Goal: Task Accomplishment & Management: Manage account settings

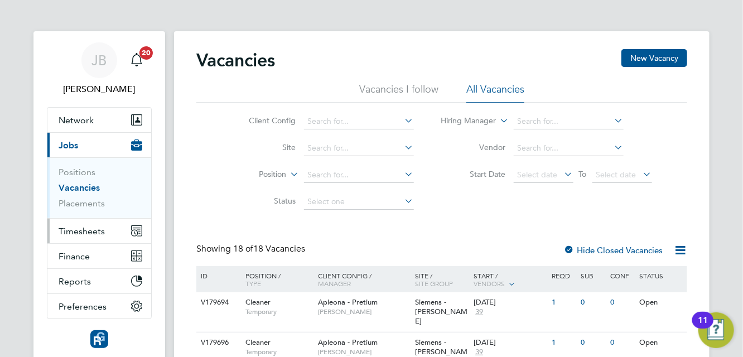
click at [104, 235] on button "Timesheets" at bounding box center [99, 231] width 104 height 25
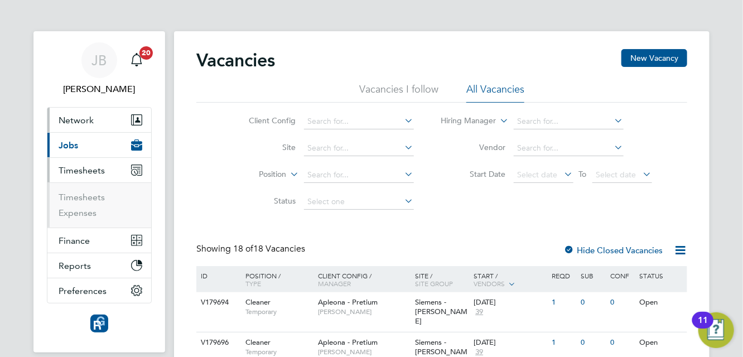
click at [100, 130] on button "Network" at bounding box center [99, 120] width 104 height 25
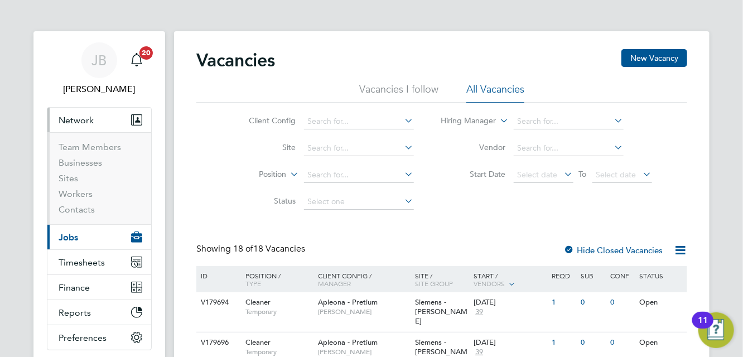
click at [80, 187] on li "Sites" at bounding box center [101, 181] width 84 height 16
click at [83, 190] on link "Workers" at bounding box center [76, 193] width 34 height 11
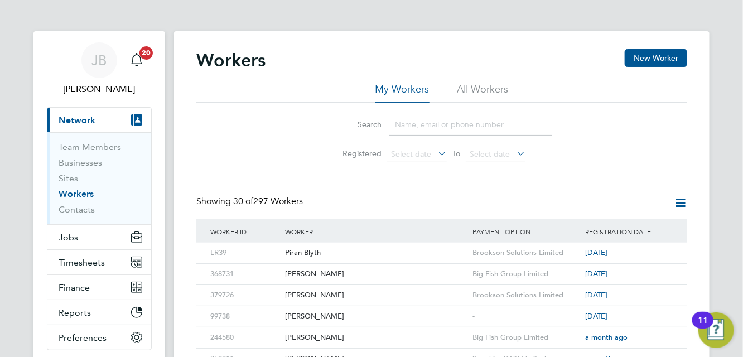
click at [433, 117] on input at bounding box center [470, 125] width 163 height 22
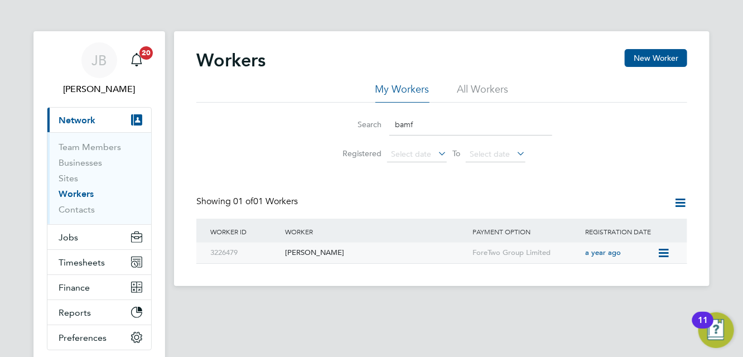
type input "bamf"
click at [225, 247] on div "3226479" at bounding box center [244, 253] width 75 height 21
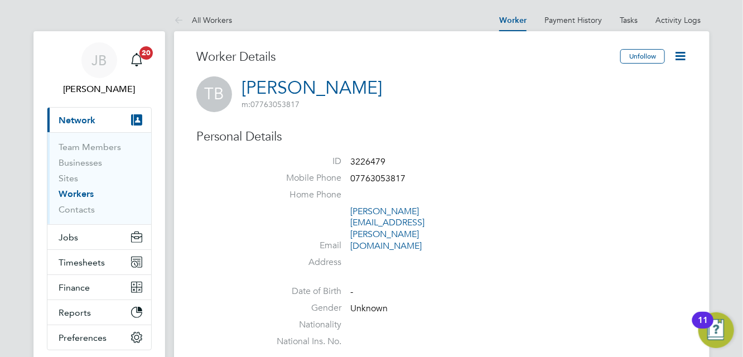
click at [682, 53] on icon at bounding box center [680, 56] width 14 height 14
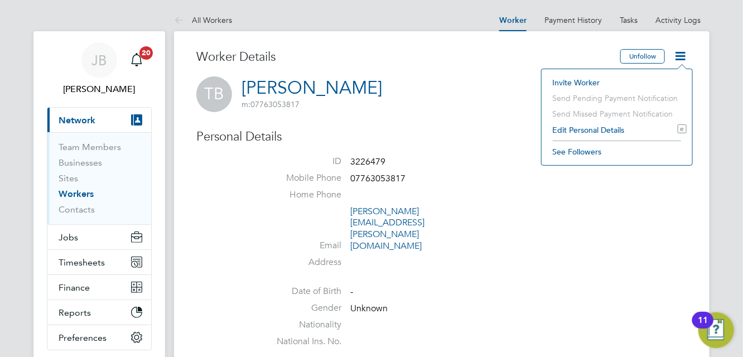
click at [608, 130] on li "Edit Personal Details e" at bounding box center [616, 130] width 139 height 16
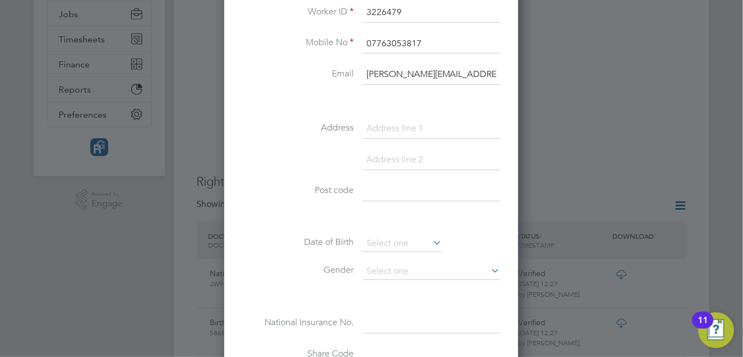
scroll to position [297, 0]
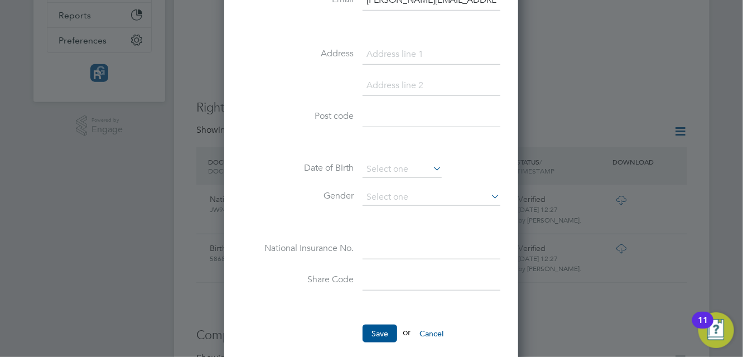
click at [408, 246] on input at bounding box center [431, 250] width 138 height 20
paste input "Jw942463D"
type input "JW 94 24 63 D"
click at [464, 283] on input at bounding box center [431, 280] width 138 height 20
click at [290, 134] on li "Post code" at bounding box center [371, 122] width 258 height 31
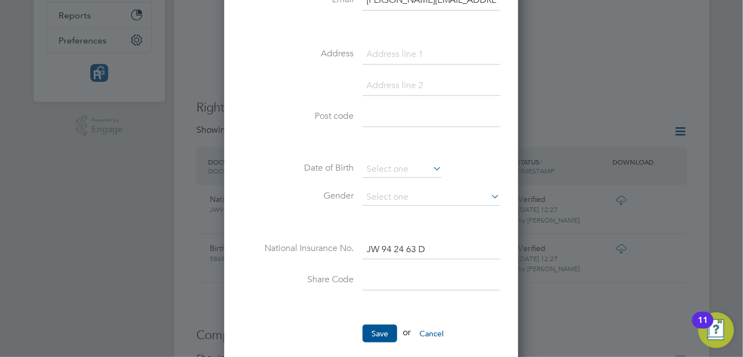
scroll to position [148, 0]
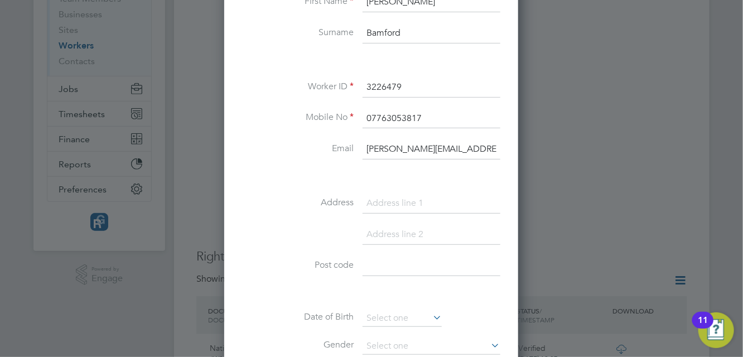
click at [408, 196] on input at bounding box center [431, 203] width 138 height 20
paste input "[STREET_ADDRESS][PERSON_NAME]"
drag, startPoint x: 442, startPoint y: 201, endPoint x: 579, endPoint y: 205, distance: 137.8
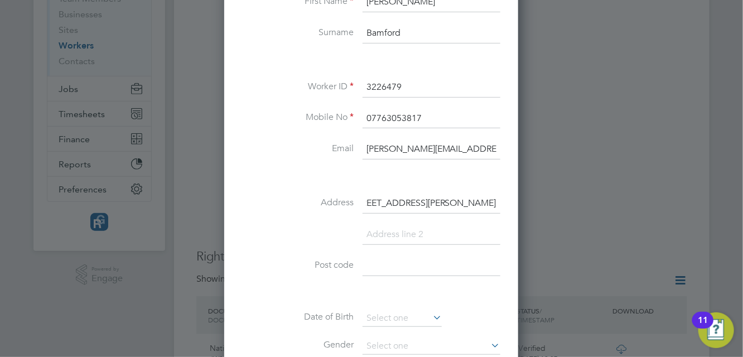
scroll to position [0, 5]
type input "[STREET_ADDRESS][PERSON_NAME]"
click at [444, 225] on input at bounding box center [431, 235] width 138 height 20
paste input "[GEOGRAPHIC_DATA]"
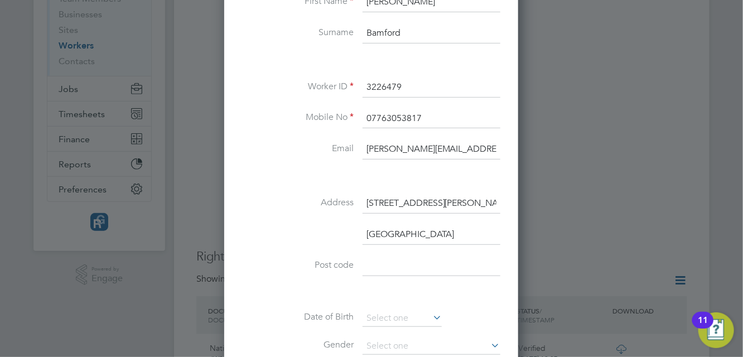
scroll to position [660, 294]
type input "[GEOGRAPHIC_DATA]"
click at [385, 202] on input "[STREET_ADDRESS][PERSON_NAME]" at bounding box center [431, 203] width 138 height 20
type input "[STREET_ADDRESS][PERSON_NAME]"
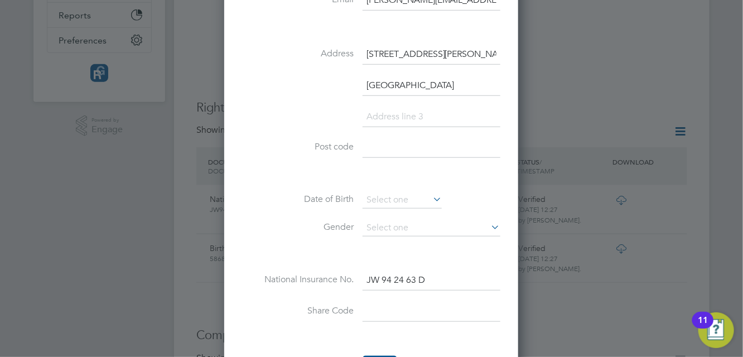
scroll to position [371, 0]
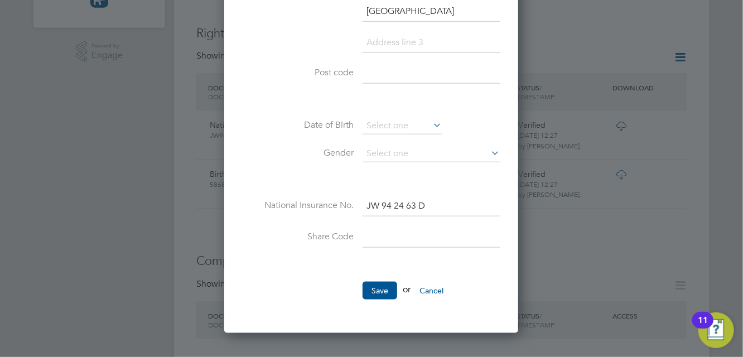
click at [402, 70] on input at bounding box center [431, 74] width 138 height 20
paste input "EX32 9LN"
click at [384, 70] on input "EX32 9LN" at bounding box center [431, 74] width 138 height 20
type input "EX32 9LN"
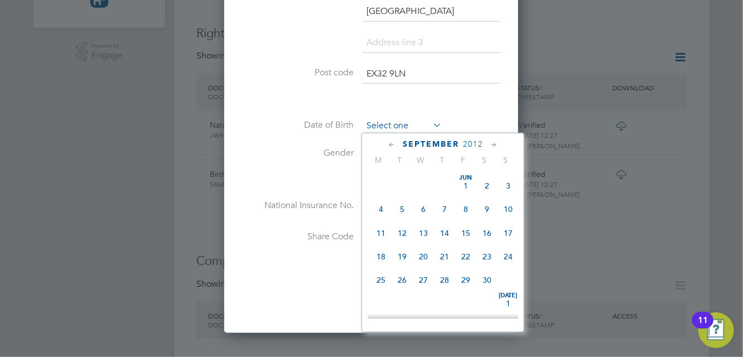
scroll to position [367, 0]
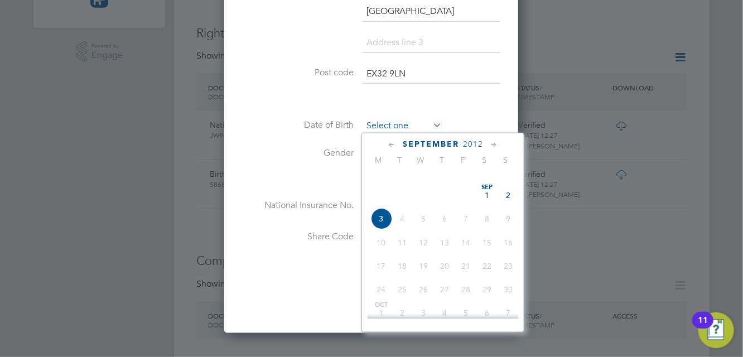
click at [392, 125] on input at bounding box center [401, 126] width 79 height 17
click at [473, 141] on span "2012" at bounding box center [473, 143] width 20 height 9
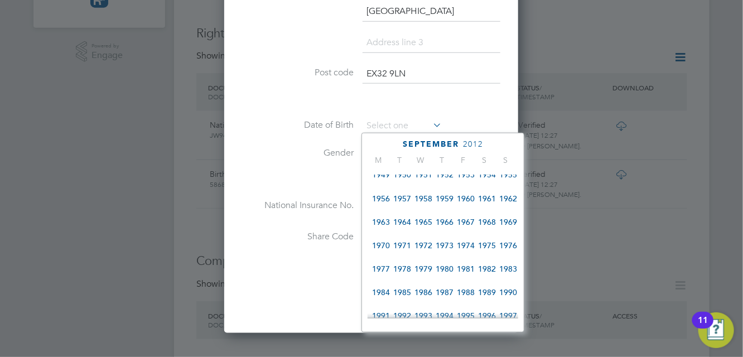
scroll to position [227, 0]
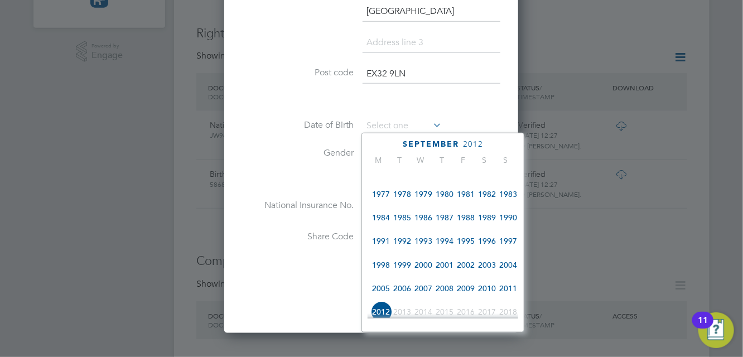
click at [424, 250] on span "1993" at bounding box center [423, 240] width 21 height 21
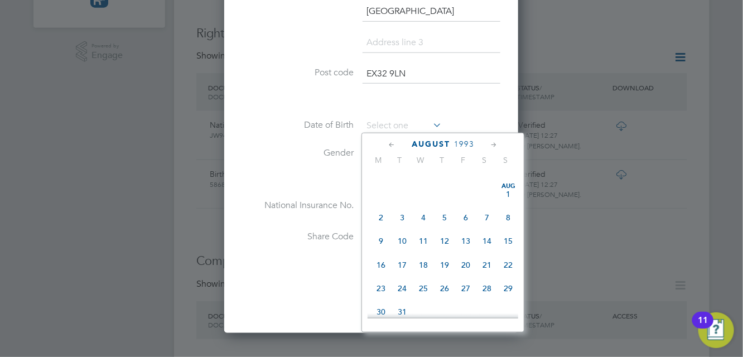
click at [390, 141] on icon at bounding box center [391, 145] width 11 height 12
click at [390, 142] on icon at bounding box center [391, 145] width 11 height 12
click at [390, 145] on icon at bounding box center [391, 145] width 11 height 12
click at [390, 146] on icon at bounding box center [391, 145] width 11 height 12
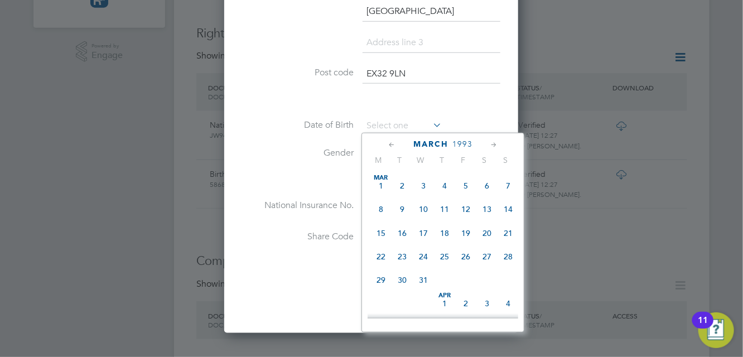
click at [466, 211] on span "12" at bounding box center [465, 208] width 21 height 21
type input "[DATE]"
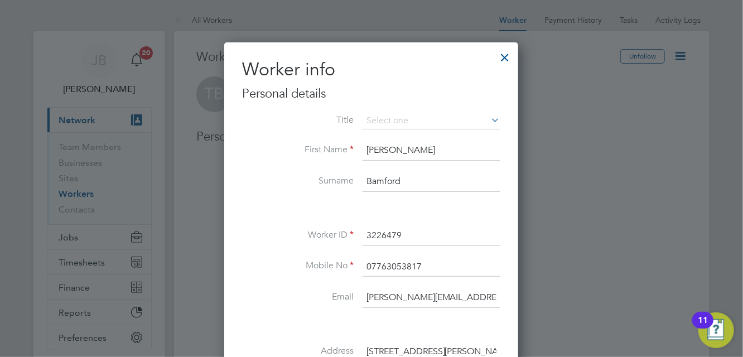
click at [449, 77] on h2 "Worker info" at bounding box center [371, 69] width 258 height 23
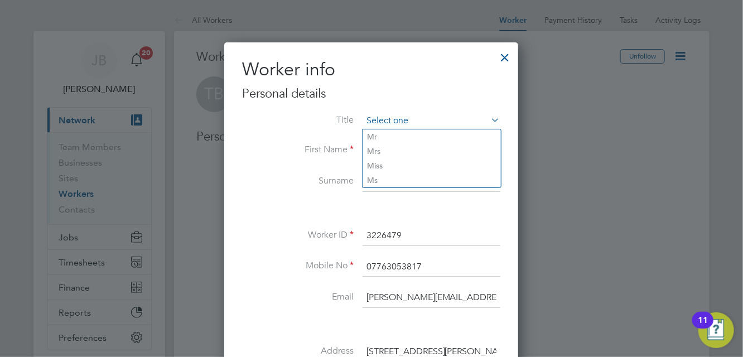
click at [450, 115] on input at bounding box center [431, 121] width 138 height 17
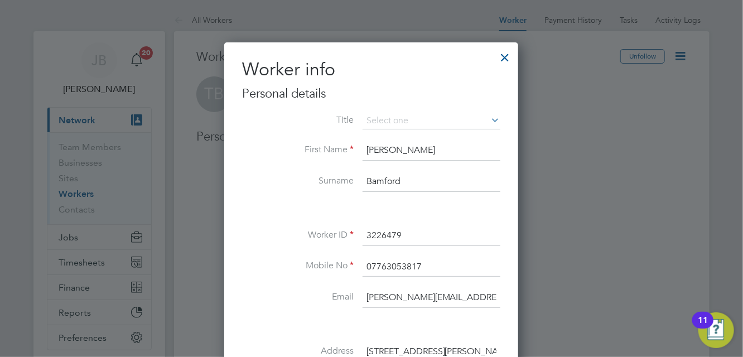
click at [418, 134] on li "Mr" at bounding box center [431, 136] width 138 height 14
type input "Mr"
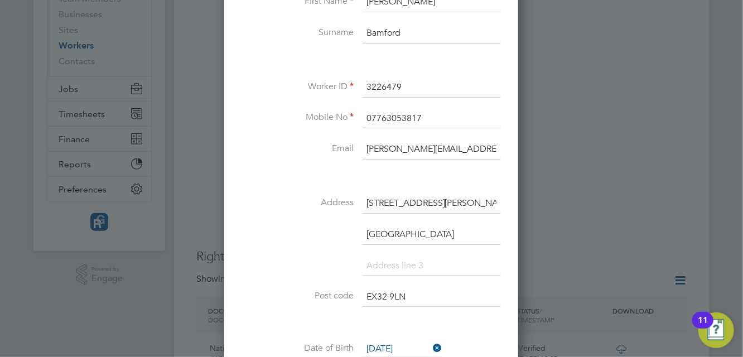
scroll to position [371, 0]
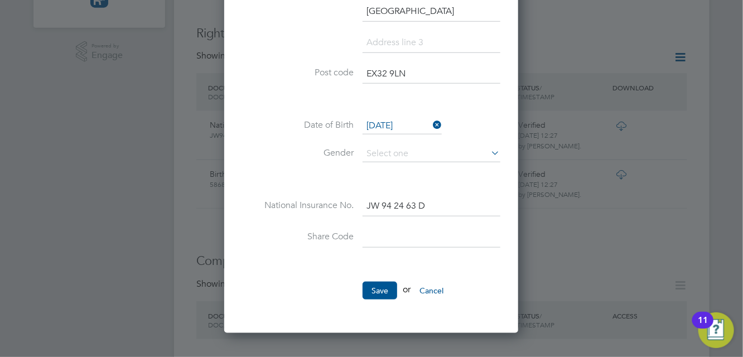
drag, startPoint x: 444, startPoint y: 168, endPoint x: 452, endPoint y: 164, distance: 8.2
click at [445, 168] on li "Gender" at bounding box center [371, 160] width 258 height 28
click at [455, 159] on div "All Workers Worker Payment History Tasks Activity Logs Worker Payment History T…" at bounding box center [441, 253] width 535 height 1230
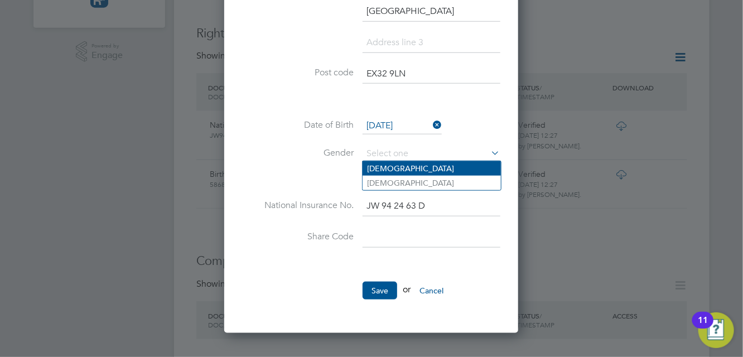
click at [382, 164] on li "[DEMOGRAPHIC_DATA]" at bounding box center [431, 168] width 138 height 14
type input "[DEMOGRAPHIC_DATA]"
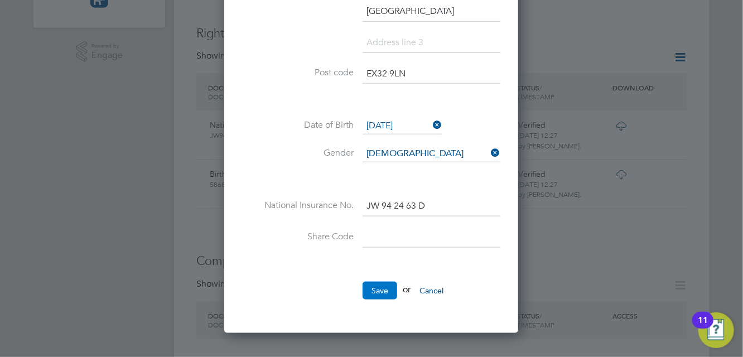
click at [374, 286] on button "Save" at bounding box center [379, 291] width 35 height 18
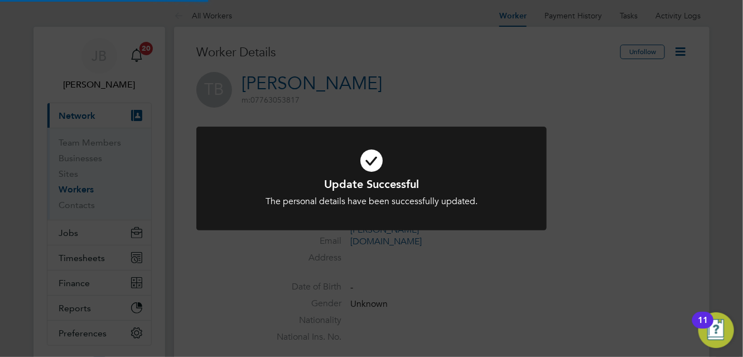
scroll to position [0, 0]
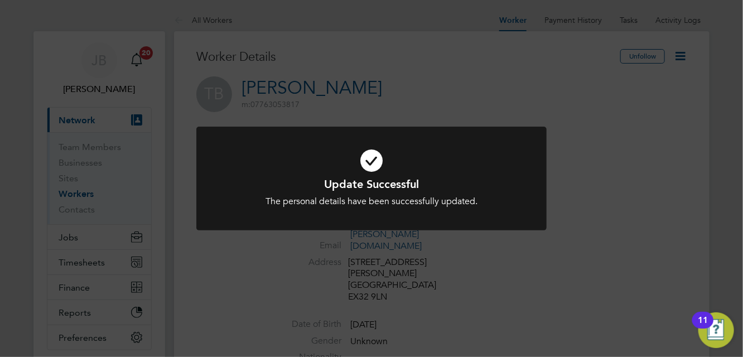
click at [446, 115] on div "Update Successful The personal details have been successfully updated. Cancel O…" at bounding box center [371, 178] width 743 height 357
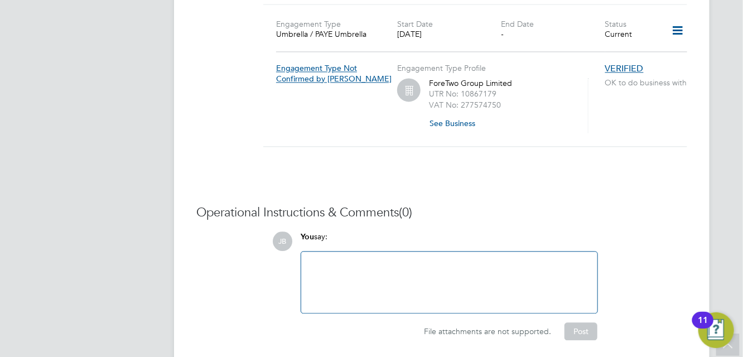
scroll to position [895, 0]
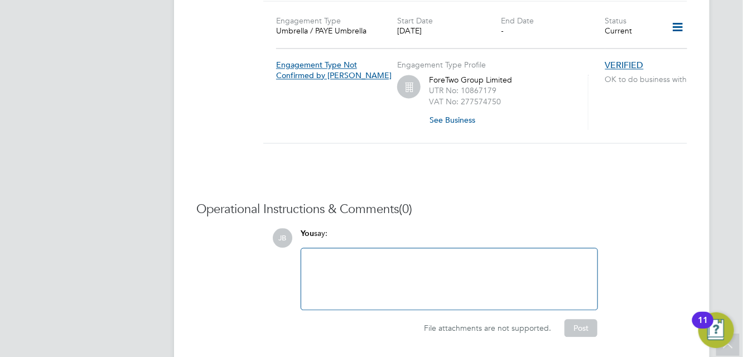
click at [386, 255] on div at bounding box center [449, 279] width 283 height 48
paste div
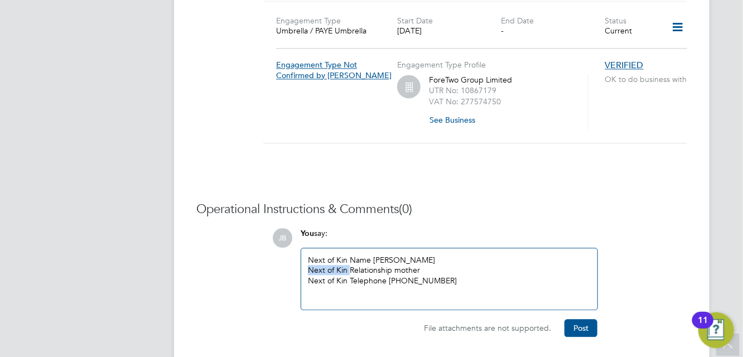
drag, startPoint x: 349, startPoint y: 233, endPoint x: 233, endPoint y: 235, distance: 116.0
click at [233, 235] on div "Operational Instructions & Comments (0) JB You say: Next of Kin Name [PERSON_NA…" at bounding box center [441, 269] width 491 height 136
drag, startPoint x: 350, startPoint y: 242, endPoint x: 227, endPoint y: 239, distance: 122.1
click at [227, 239] on div "Operational Instructions & Comments (0) JB You say: Next of Kin Name [PERSON_NA…" at bounding box center [441, 269] width 491 height 136
click at [347, 275] on div "Telephone [PHONE_NUMBER]" at bounding box center [449, 280] width 283 height 10
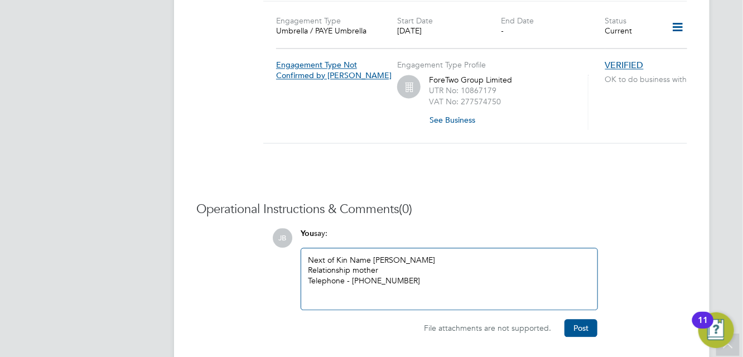
click at [352, 265] on div "Relationship mother" at bounding box center [449, 270] width 283 height 10
click at [371, 255] on div "Next of Kin Name [PERSON_NAME]" at bounding box center [449, 260] width 283 height 10
click at [433, 275] on div "Telephone - [PHONE_NUMBER]" at bounding box center [449, 280] width 283 height 10
click at [580, 319] on button "Post" at bounding box center [580, 328] width 33 height 18
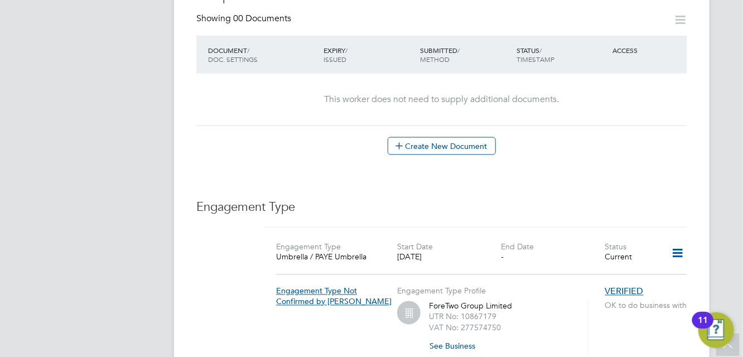
scroll to position [520, 0]
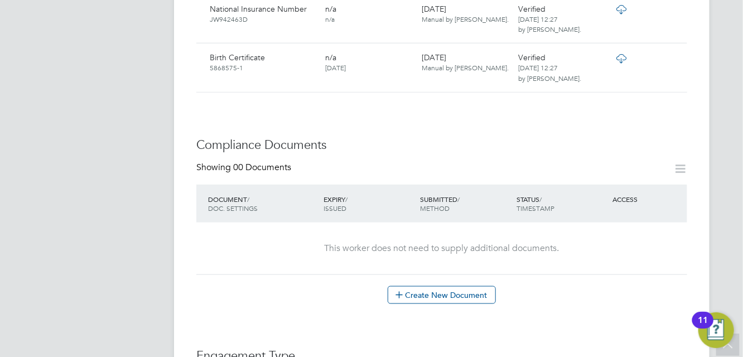
click at [27, 94] on div "[PERSON_NAME] Notifications 20 Applications: Current page: Network Team Members…" at bounding box center [371, 162] width 743 height 1364
click at [416, 286] on button "Create New Document" at bounding box center [441, 295] width 108 height 18
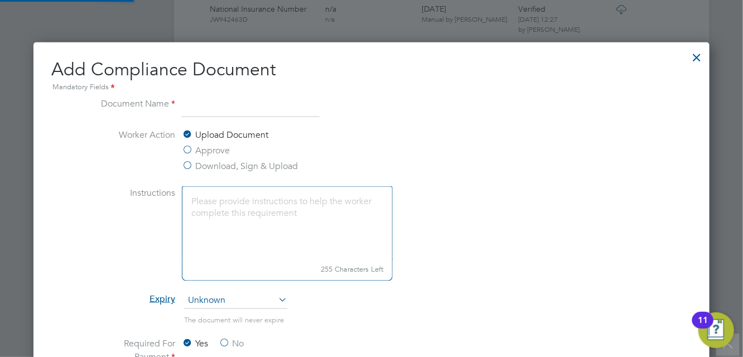
scroll to position [584, 677]
click at [190, 161] on label "Download, Sign & Upload" at bounding box center [239, 165] width 116 height 13
click at [0, 0] on input "Download, Sign & Upload" at bounding box center [0, 0] width 0 height 0
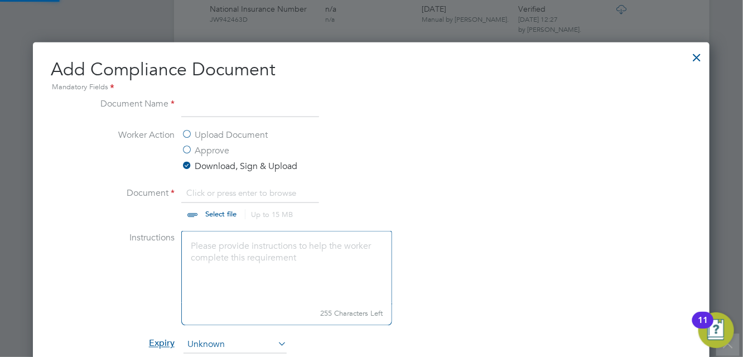
scroll to position [17, 138]
click at [234, 116] on input at bounding box center [250, 107] width 138 height 20
type input "CPCS"
click at [500, 182] on li "Worker Action Upload Document Approve Download, Sign & Upload" at bounding box center [371, 157] width 560 height 58
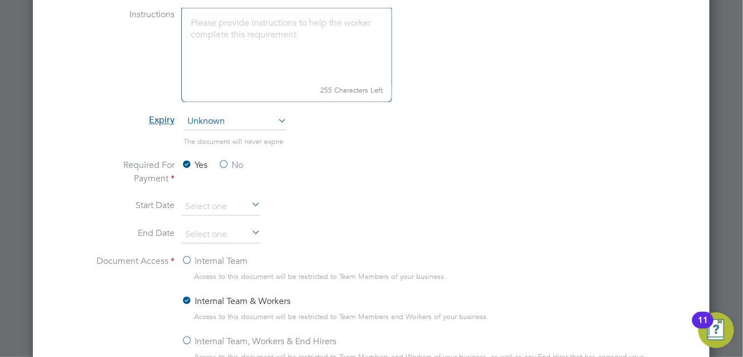
scroll to position [971, 0]
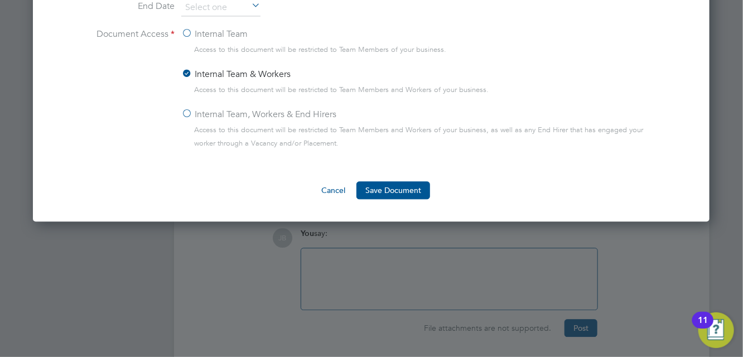
click at [497, 294] on div at bounding box center [371, 178] width 743 height 357
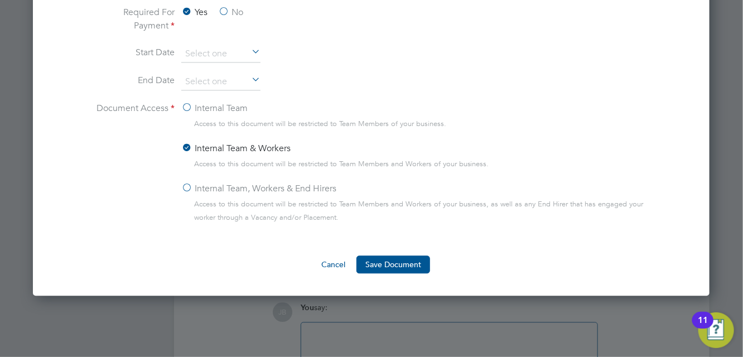
click at [186, 109] on label "Internal Team" at bounding box center [214, 107] width 66 height 13
click at [0, 0] on input "Internal Team" at bounding box center [0, 0] width 0 height 0
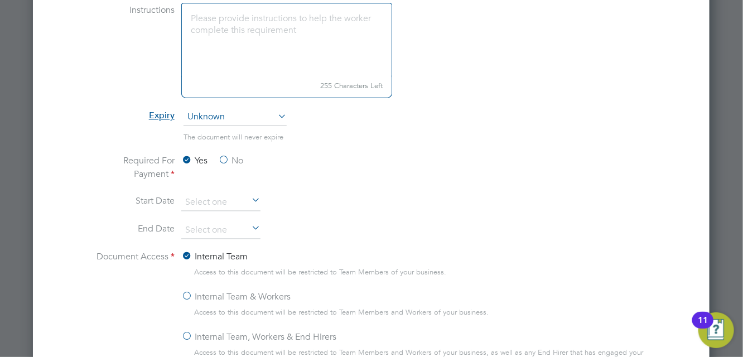
click at [255, 296] on label "Internal Team & Workers" at bounding box center [235, 296] width 109 height 13
click at [0, 0] on input "Internal Team & Workers" at bounding box center [0, 0] width 0 height 0
click at [234, 162] on label "No" at bounding box center [230, 160] width 25 height 13
click at [0, 0] on input "No" at bounding box center [0, 0] width 0 height 0
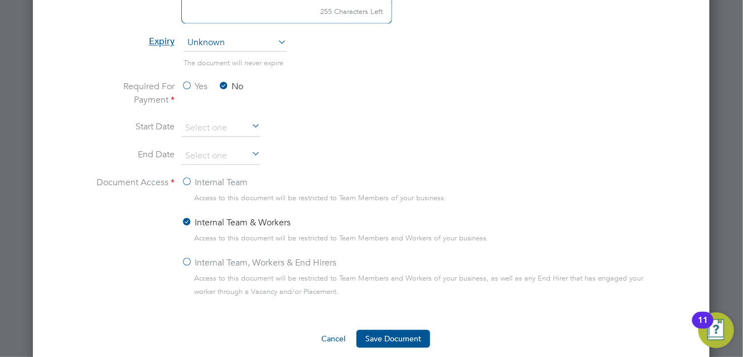
scroll to position [971, 0]
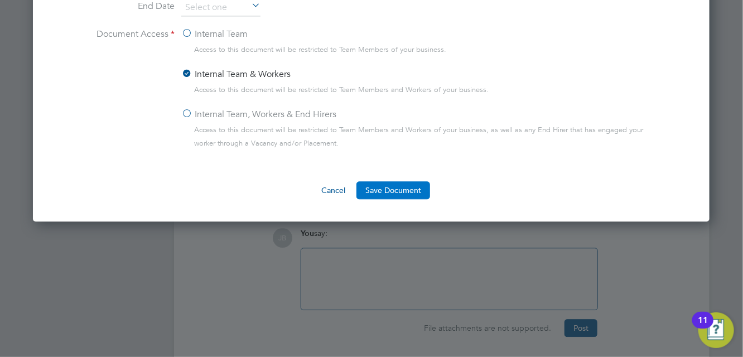
click at [407, 186] on button "Save Document" at bounding box center [393, 190] width 74 height 18
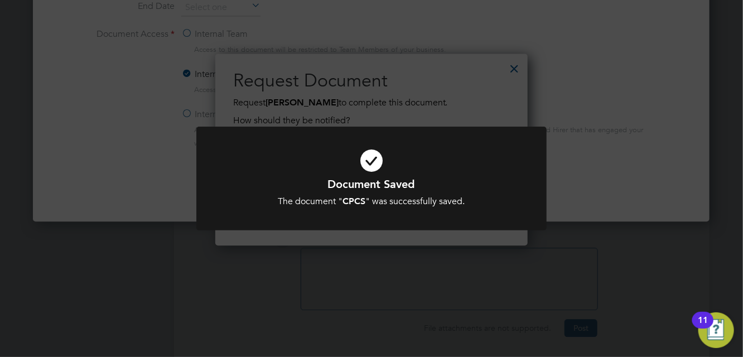
scroll to position [178, 312]
click at [419, 119] on div "Document Saved The document " CPCS " was successfully saved. Cancel Okay" at bounding box center [371, 178] width 743 height 357
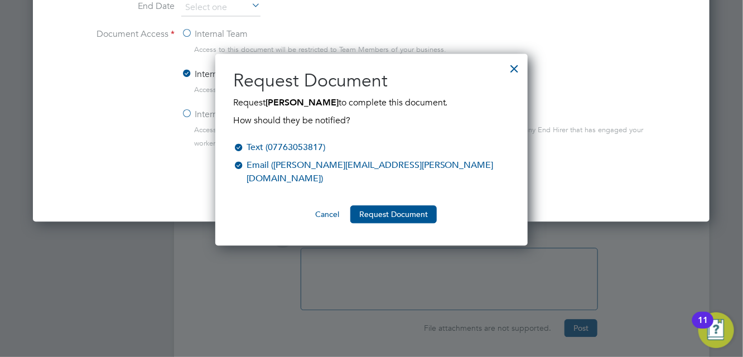
click at [325, 148] on div "Text (07763053817)" at bounding box center [285, 147] width 79 height 13
click at [347, 172] on li "Text (07763053817) Email ([PERSON_NAME][EMAIL_ADDRESS][PERSON_NAME][DOMAIN_NAME…" at bounding box center [371, 169] width 277 height 56
click at [345, 163] on div "Email ([PERSON_NAME][EMAIL_ADDRESS][PERSON_NAME][DOMAIN_NAME])" at bounding box center [377, 171] width 263 height 27
click at [330, 205] on button "Cancel" at bounding box center [327, 214] width 42 height 18
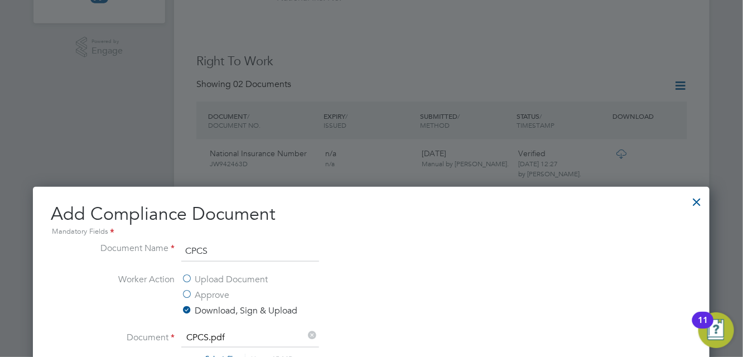
scroll to position [302, 0]
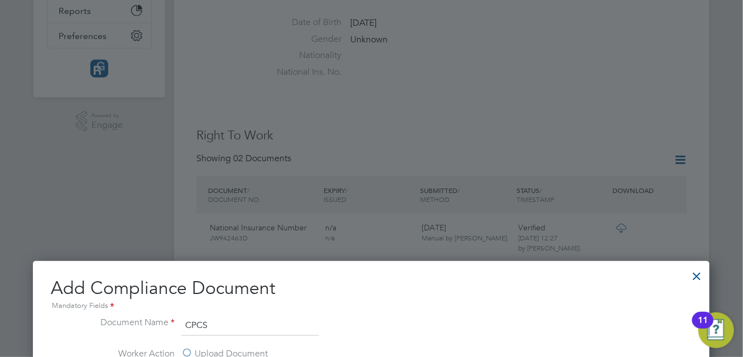
click at [700, 270] on div at bounding box center [696, 273] width 20 height 20
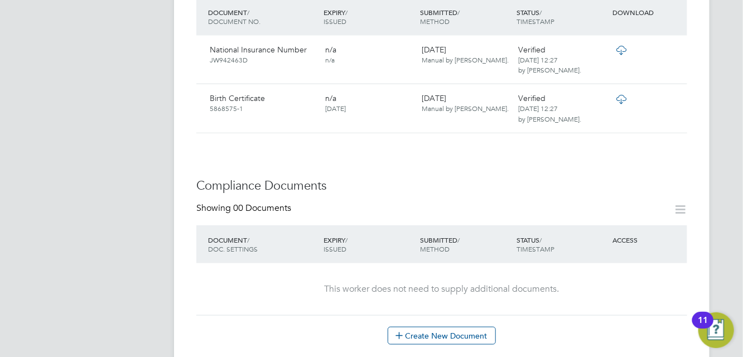
click at [699, 272] on div "Worker Details Unfollow TB [PERSON_NAME] m: 07763053817 Personal Details ID 322…" at bounding box center [441, 209] width 535 height 1315
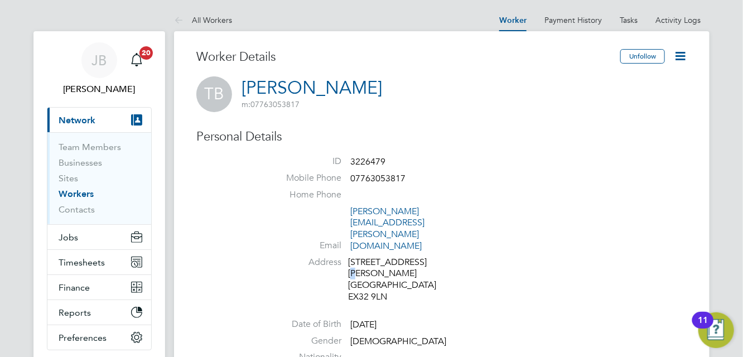
click at [360, 256] on div "9 Hughes Avenue Barnstaple North Devon EX32 9LN" at bounding box center [401, 279] width 106 height 46
